Goal: Task Accomplishment & Management: Use online tool/utility

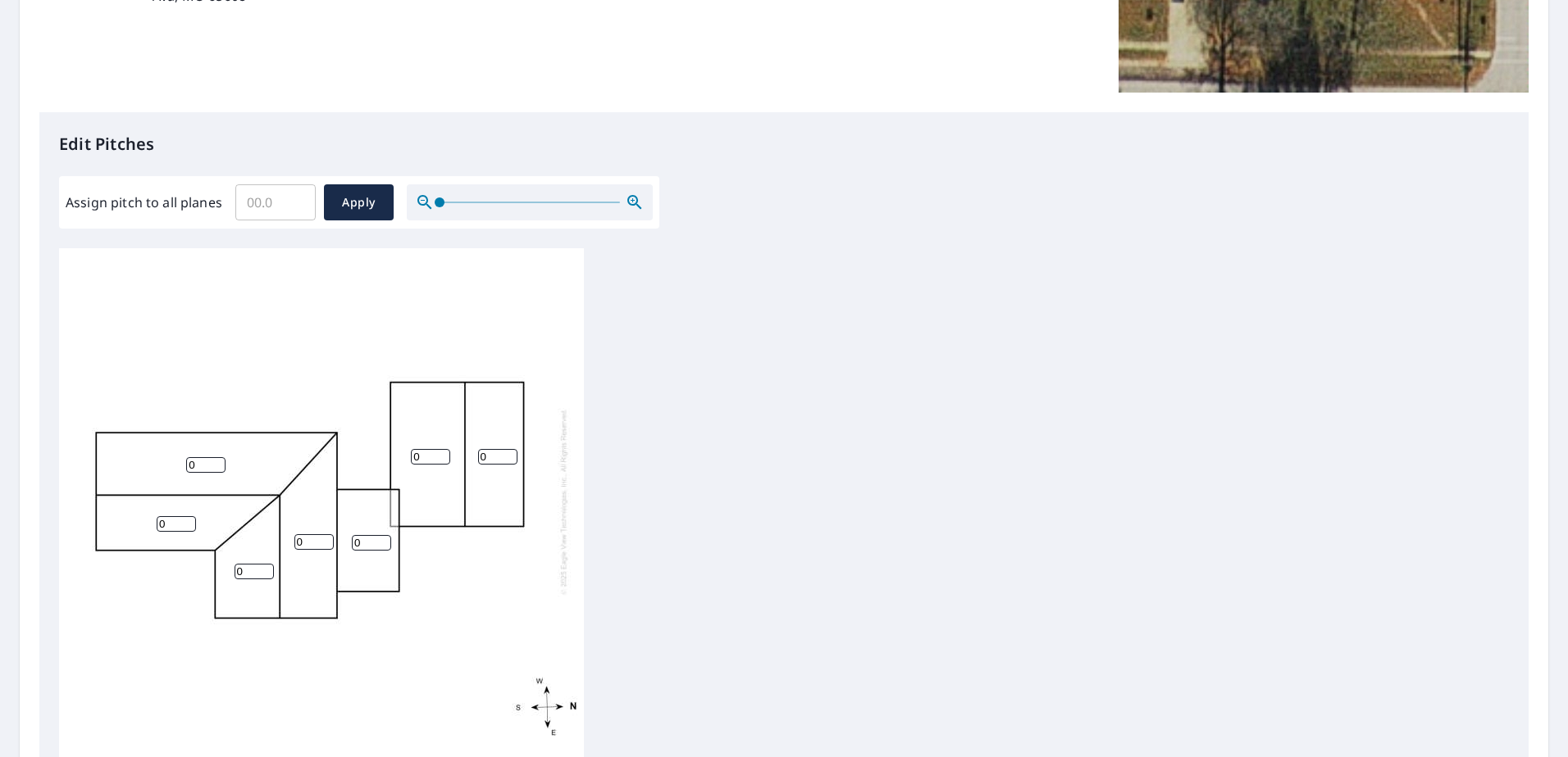
scroll to position [16, 0]
click at [252, 210] on input "Assign pitch to all planes" at bounding box center [275, 202] width 80 height 46
type input "10"
click at [372, 209] on span "Apply" at bounding box center [359, 202] width 43 height 20
type input "10"
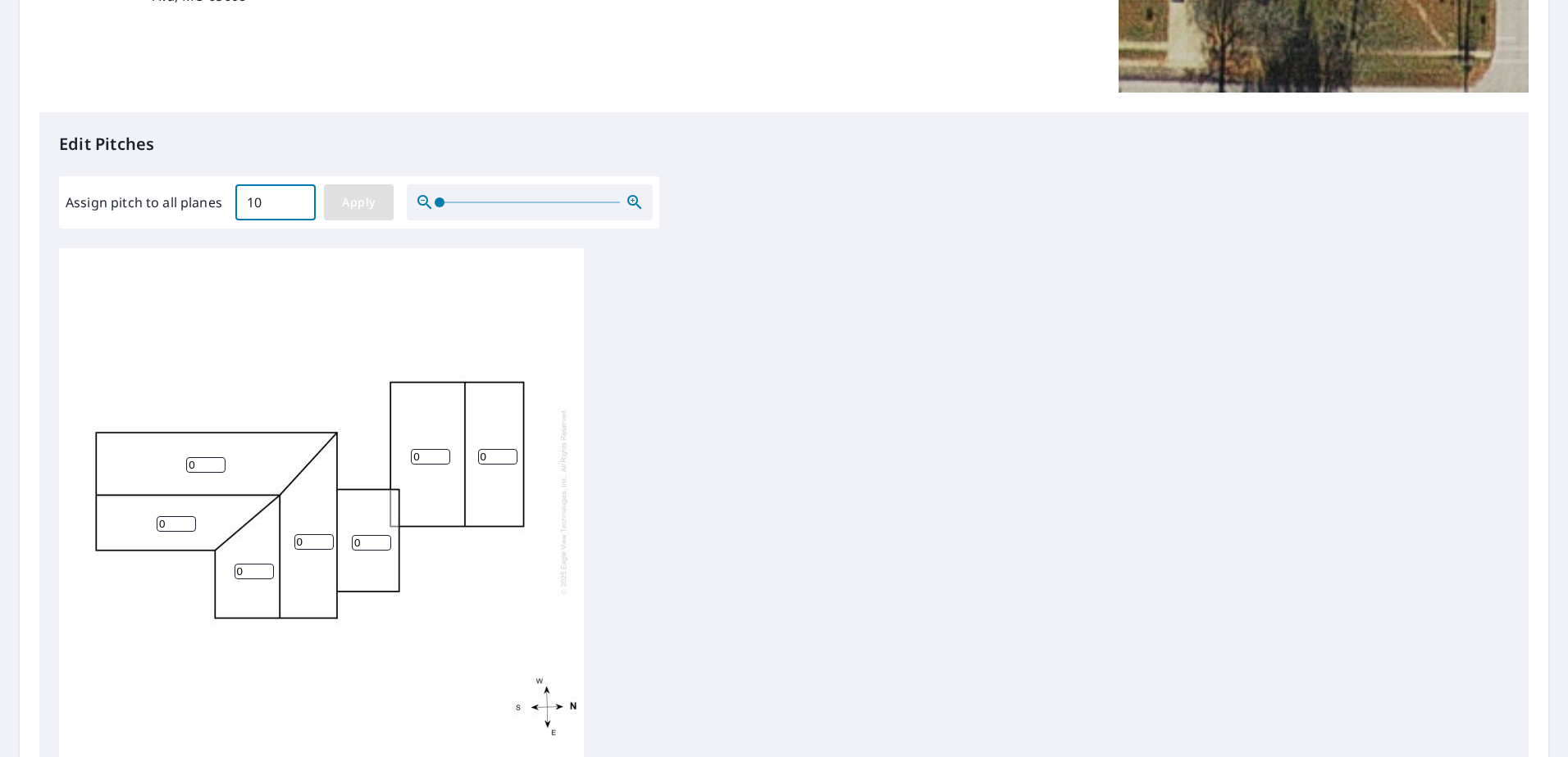
type input "10"
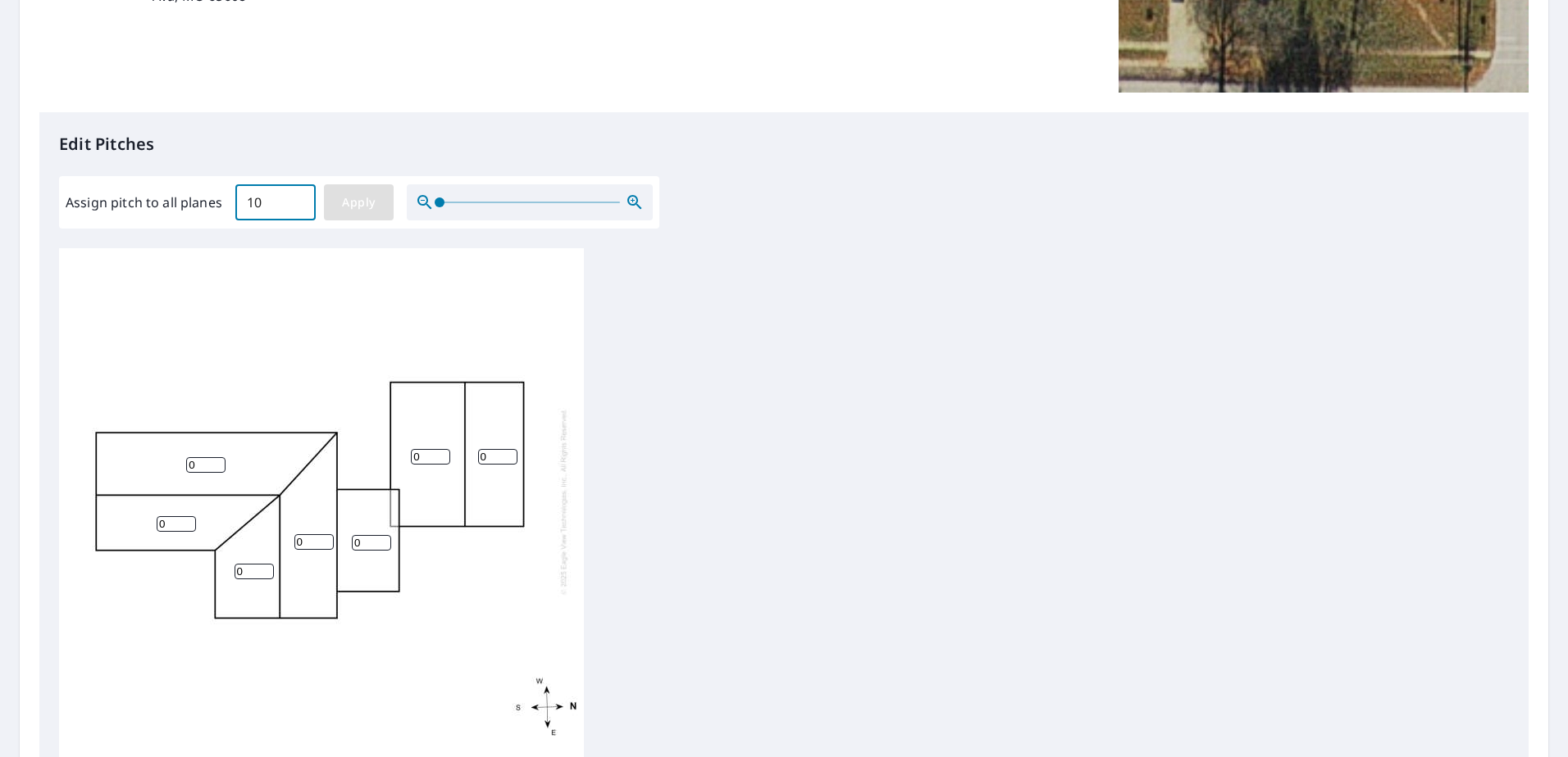
type input "10"
drag, startPoint x: 368, startPoint y: 534, endPoint x: 339, endPoint y: 528, distance: 29.6
click at [339, 528] on div "10 10 10 10 10 10 10" at bounding box center [321, 502] width 525 height 514
type input "4"
drag, startPoint x: 432, startPoint y: 446, endPoint x: 391, endPoint y: 443, distance: 41.1
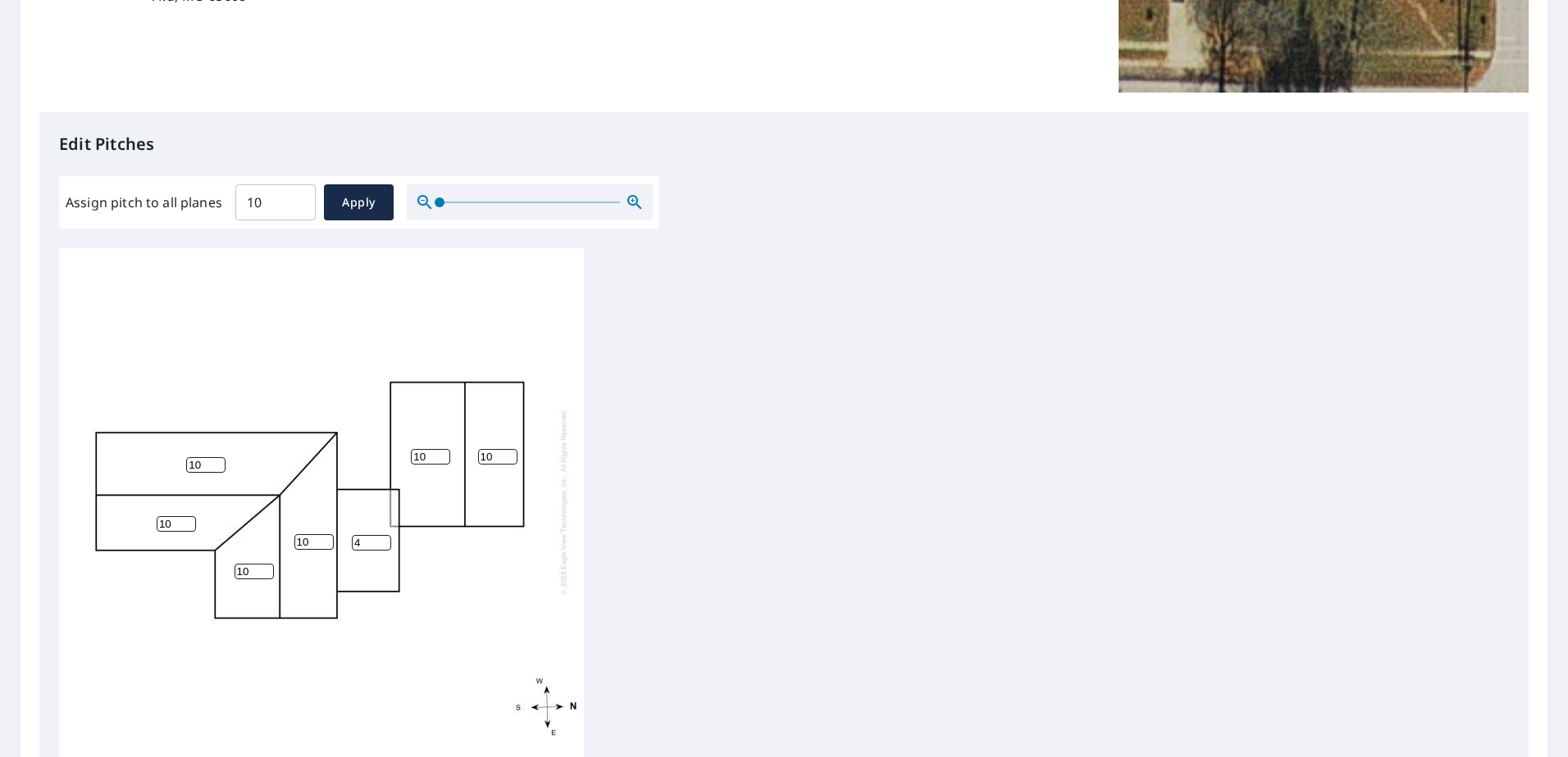
click at [391, 443] on div "10 10 10 10 10 4 10" at bounding box center [321, 502] width 525 height 514
type input "0"
drag, startPoint x: 493, startPoint y: 446, endPoint x: 462, endPoint y: 449, distance: 31.1
click at [462, 449] on div "10 0 10 10 10 4 10" at bounding box center [321, 502] width 525 height 514
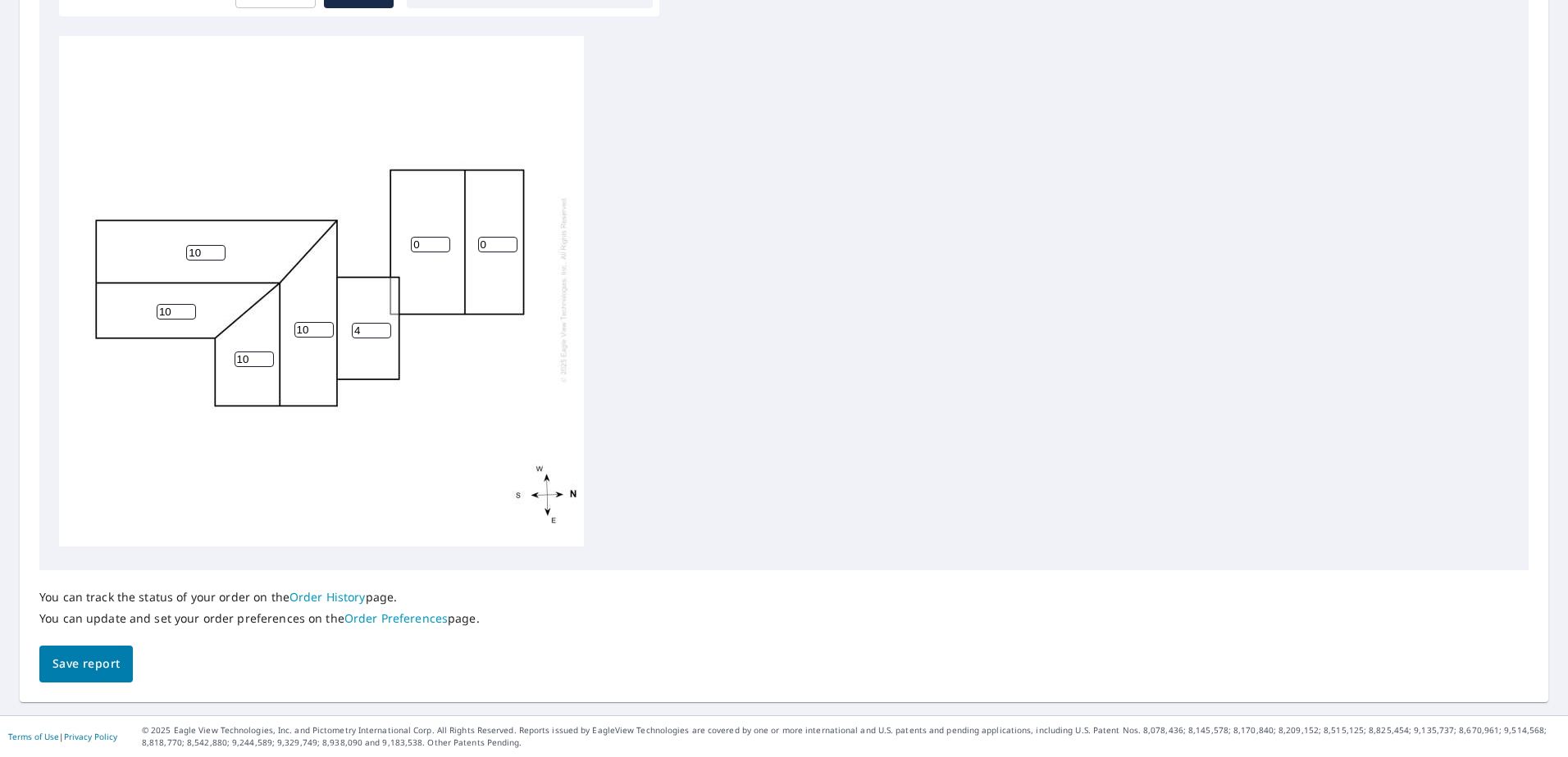
type input "0"
click at [113, 665] on span "Save report" at bounding box center [86, 664] width 67 height 20
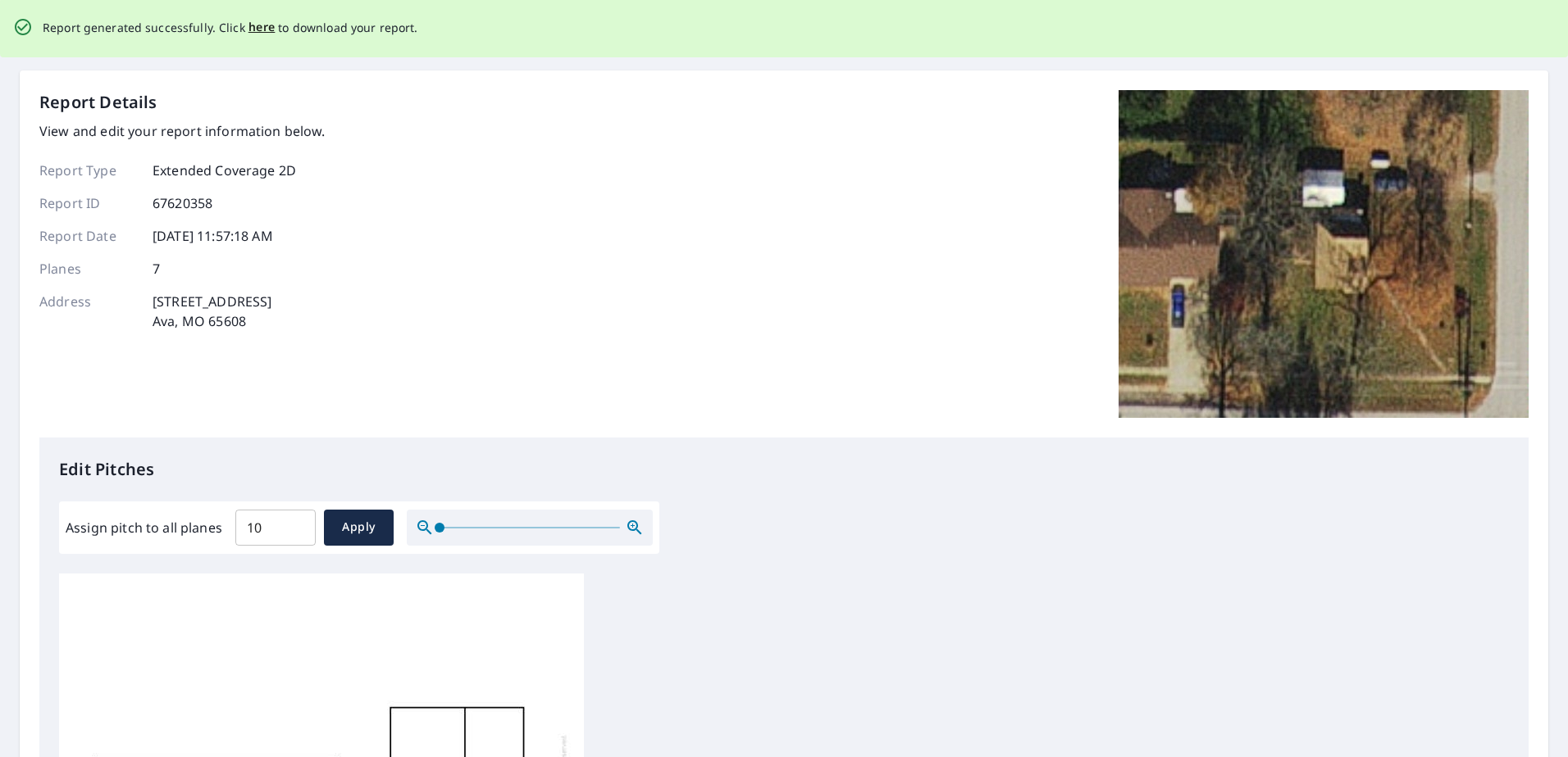
scroll to position [0, 0]
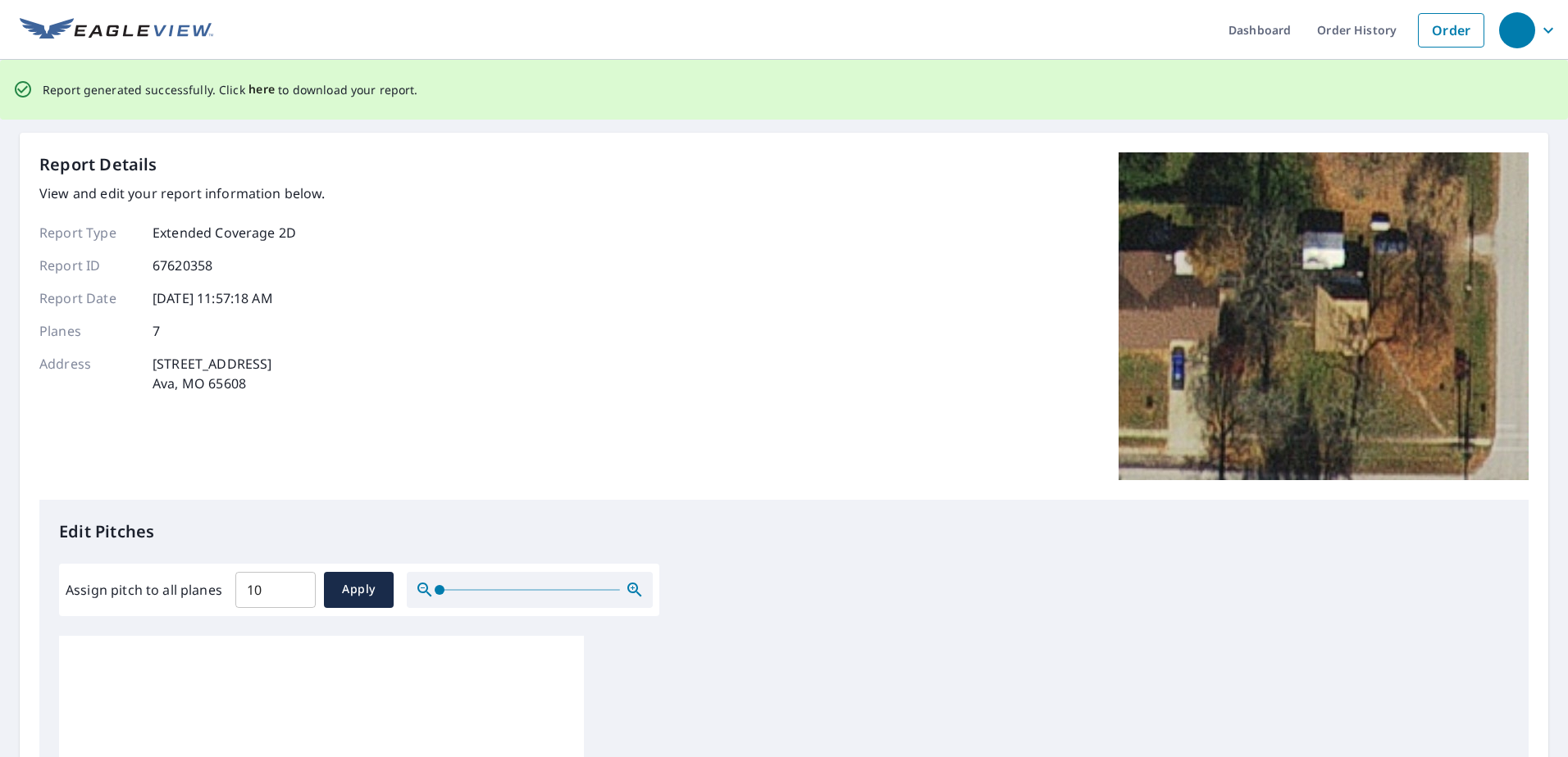
click at [256, 91] on span "here" at bounding box center [262, 90] width 27 height 20
